Goal: Check status: Check status

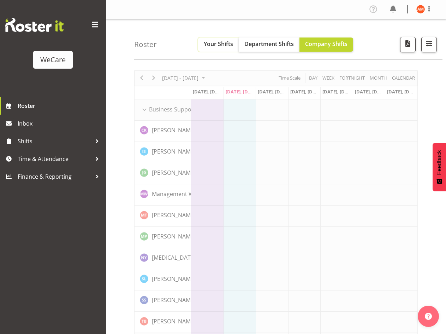
click at [222, 45] on span "Your Shifts" at bounding box center [218, 44] width 29 height 8
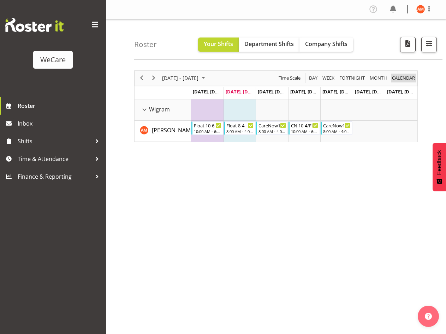
click at [405, 80] on span "calendar" at bounding box center [404, 78] width 24 height 9
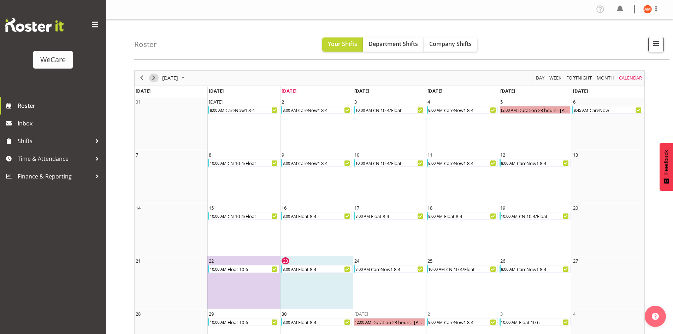
click at [154, 78] on span "Next" at bounding box center [154, 78] width 8 height 9
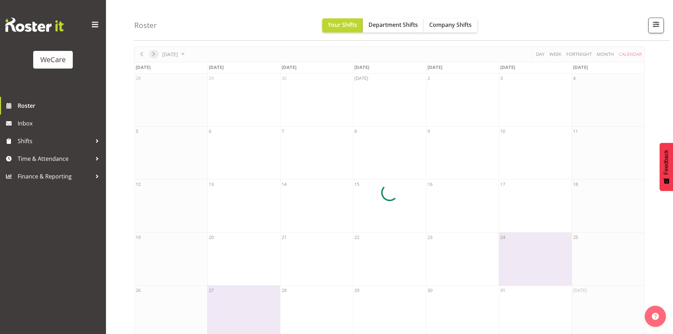
scroll to position [34, 0]
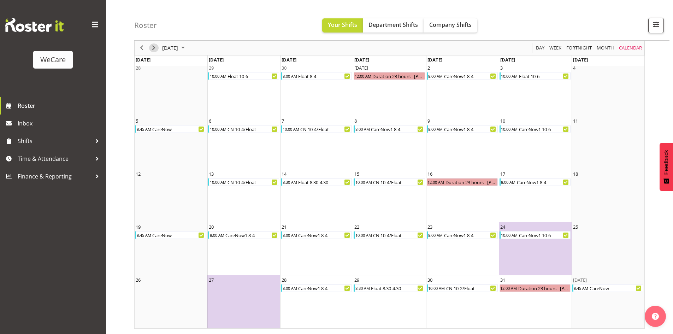
click at [153, 49] on span "Next" at bounding box center [154, 48] width 8 height 9
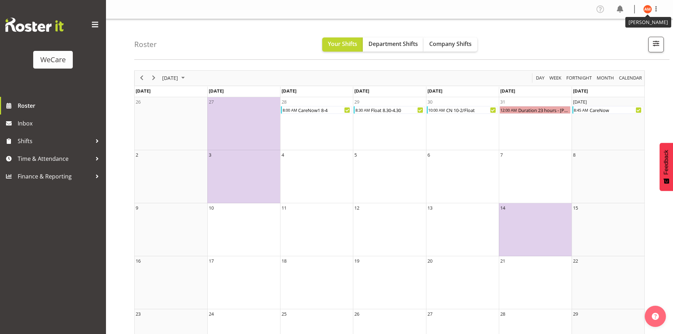
click at [446, 8] on img at bounding box center [648, 9] width 8 height 8
click at [446, 39] on link "Log Out" at bounding box center [627, 37] width 68 height 13
